Goal: Contribute content: Contribute content

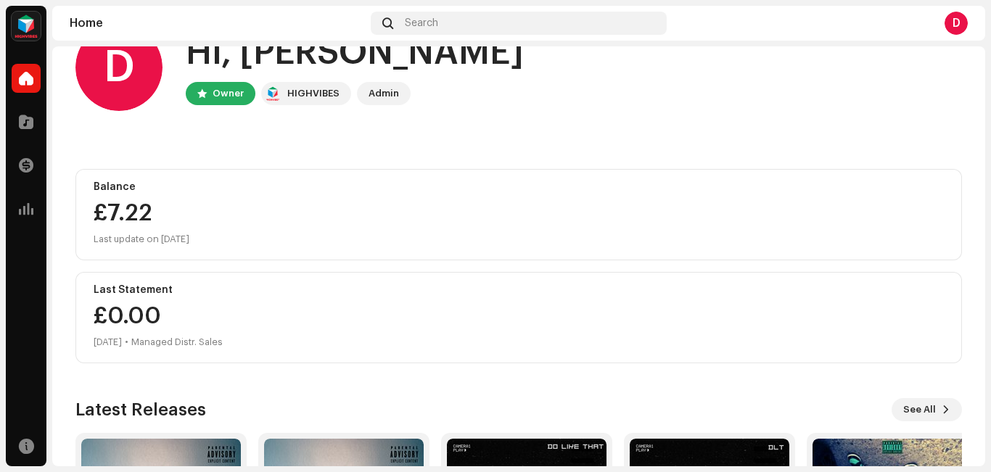
scroll to position [42, 0]
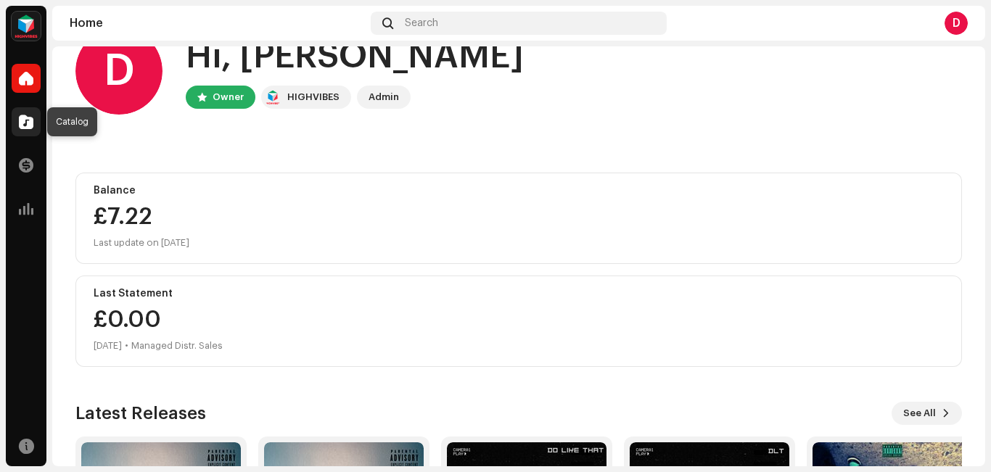
click at [30, 123] on span at bounding box center [26, 122] width 15 height 12
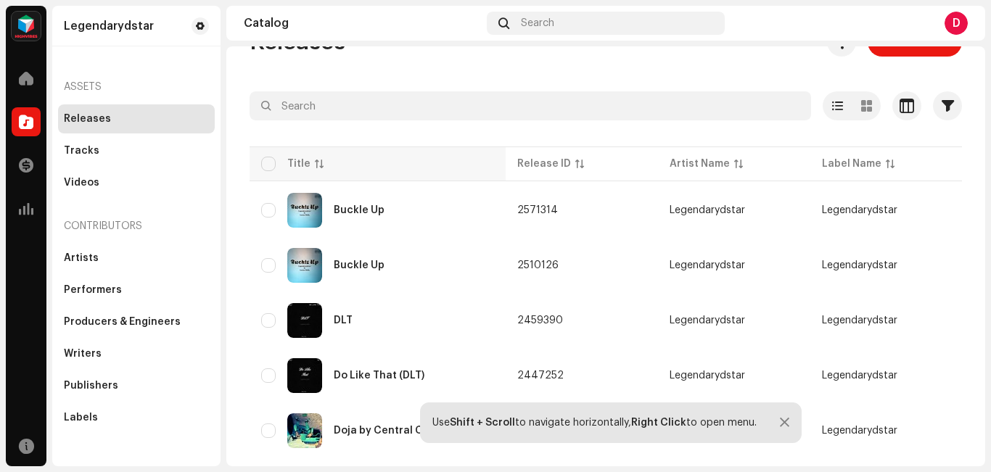
scroll to position [39, 0]
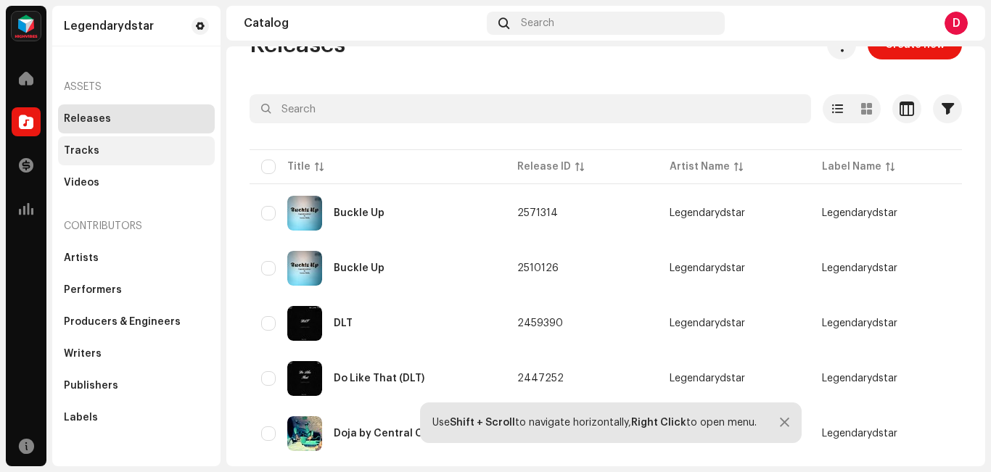
click at [132, 157] on div "Tracks" at bounding box center [136, 150] width 157 height 29
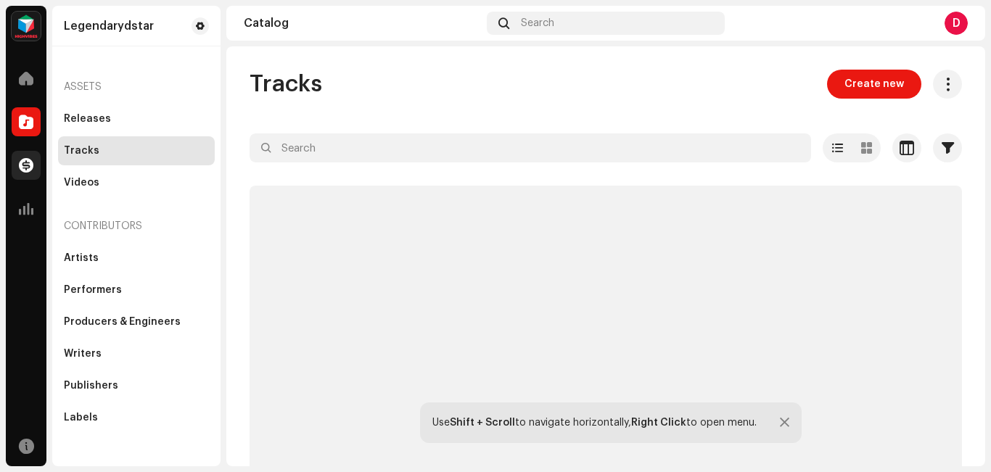
click at [28, 165] on span at bounding box center [26, 166] width 15 height 12
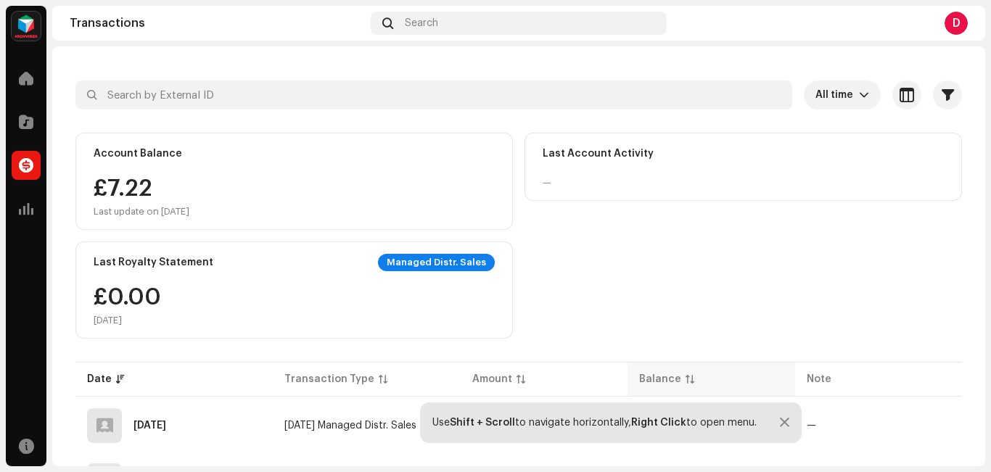
scroll to position [52, 0]
click at [785, 416] on div "Use Shift + Scroll to navigate horizontally, Right Click to open menu." at bounding box center [611, 423] width 382 height 41
click at [784, 422] on div at bounding box center [784, 423] width 9 height 12
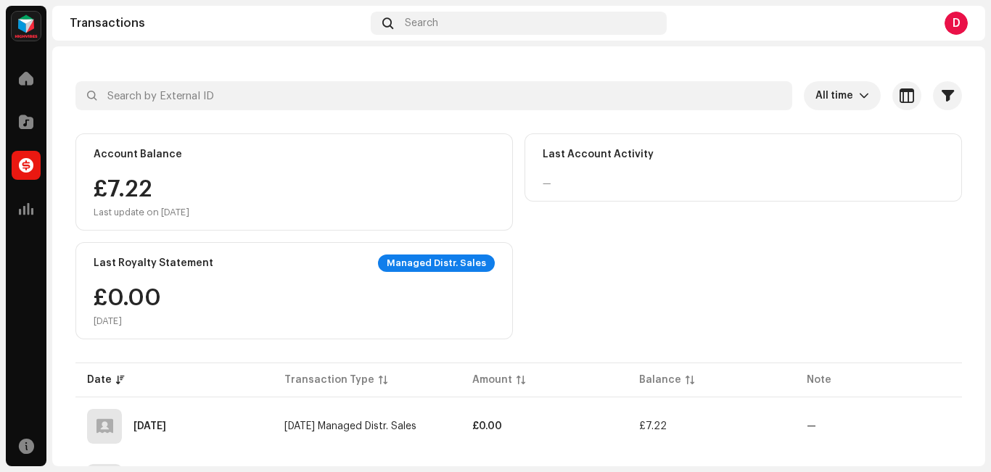
scroll to position [0, 0]
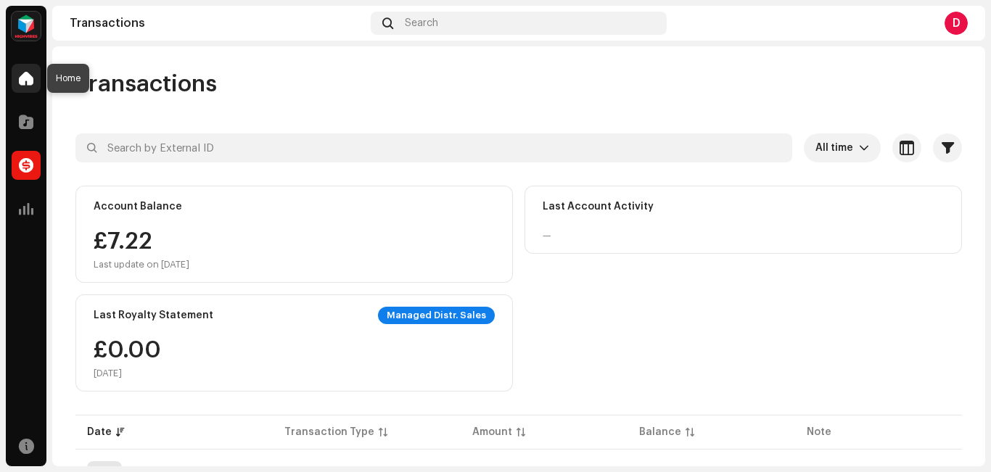
click at [33, 86] on div at bounding box center [26, 78] width 29 height 29
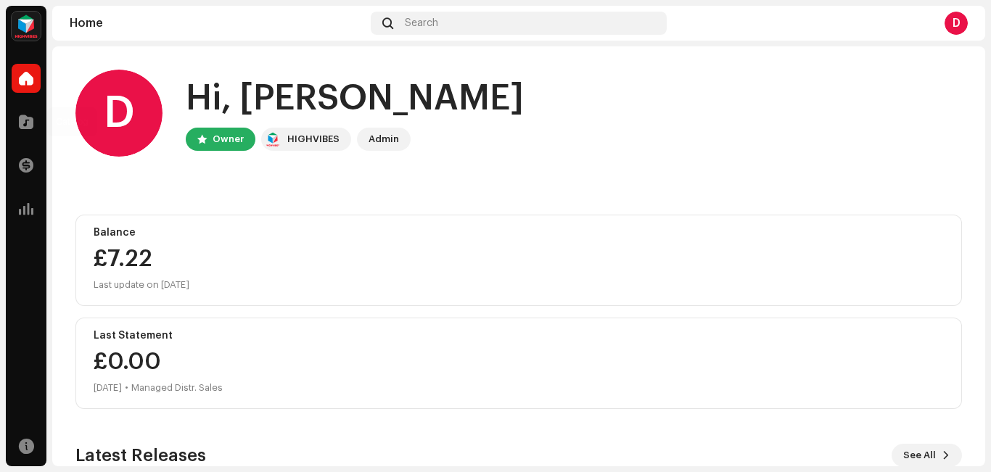
scroll to position [1, 0]
click at [16, 126] on div at bounding box center [26, 121] width 29 height 29
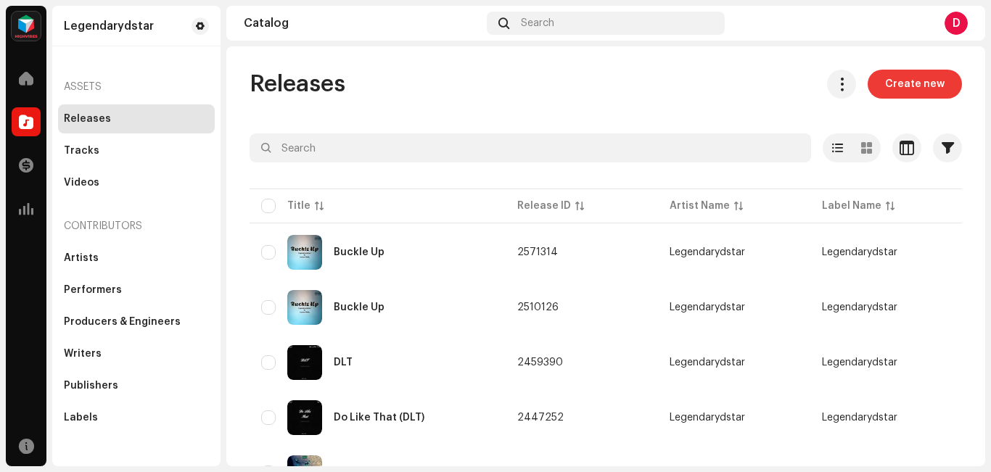
click at [947, 88] on button "Create new" at bounding box center [915, 84] width 94 height 29
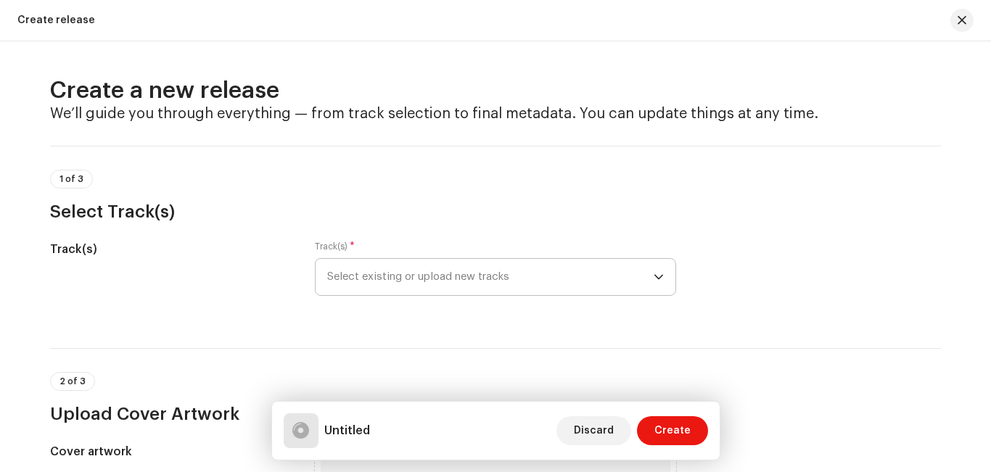
click at [654, 282] on icon "dropdown trigger" at bounding box center [659, 277] width 10 height 10
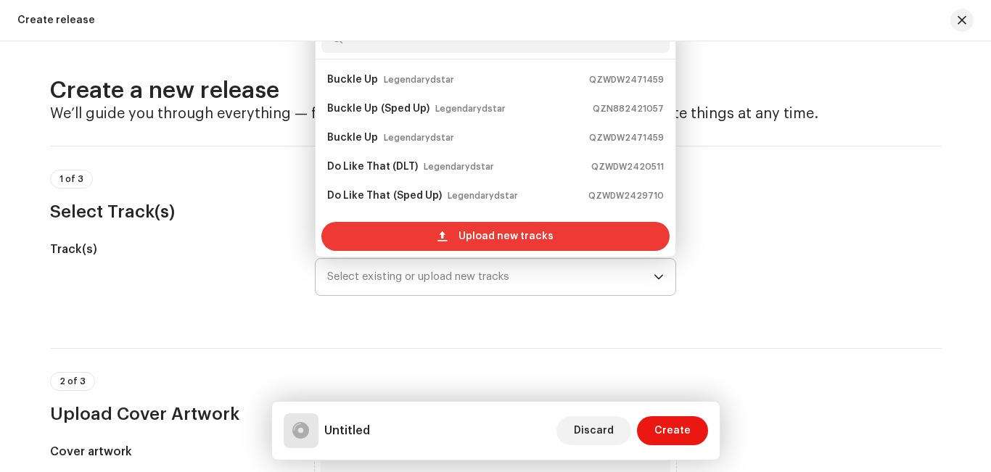
scroll to position [23, 0]
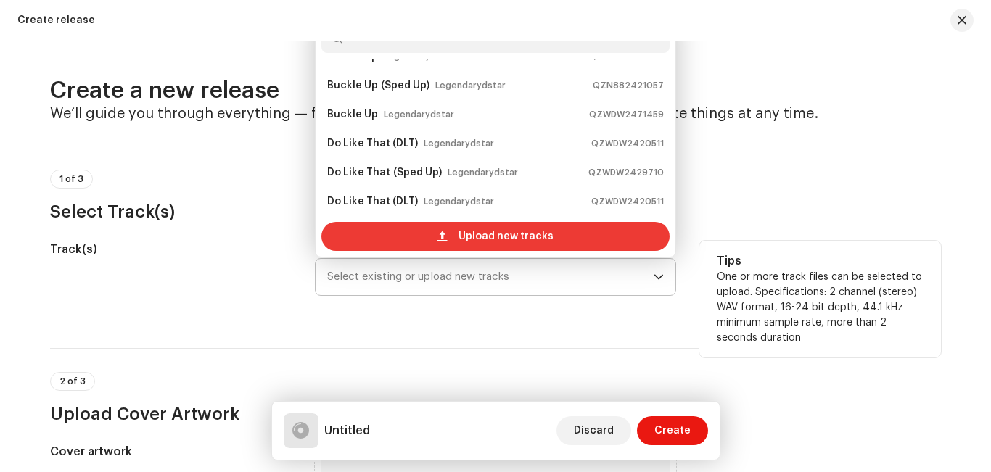
click at [470, 240] on span "Upload new tracks" at bounding box center [506, 236] width 95 height 29
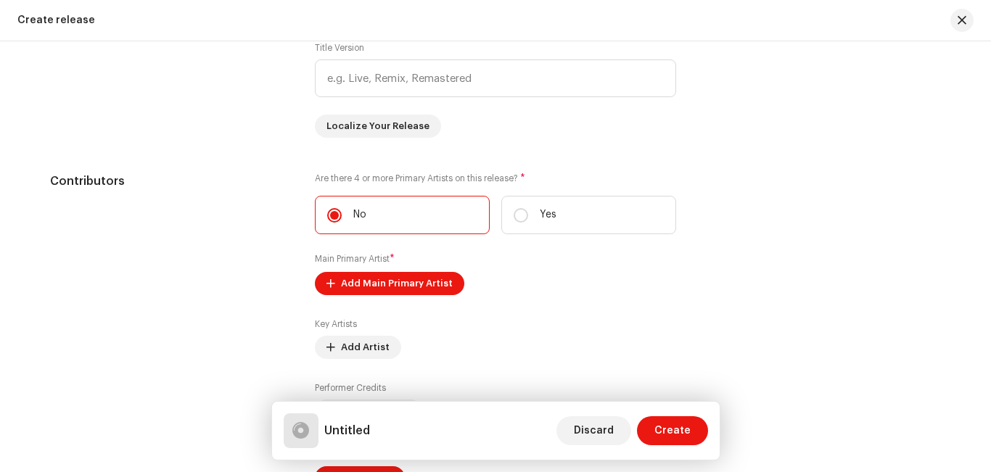
scroll to position [1395, 0]
